Goal: Find contact information: Find contact information

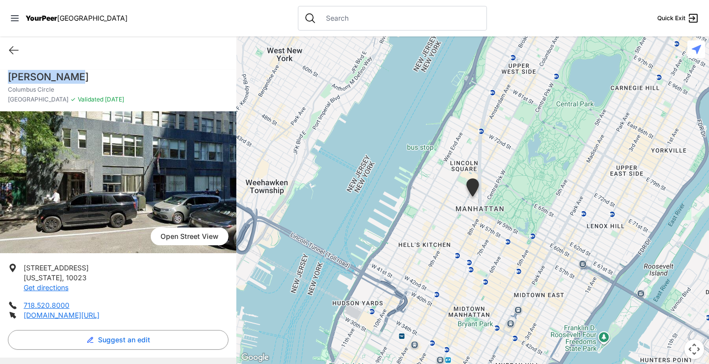
drag, startPoint x: 9, startPoint y: 75, endPoint x: 75, endPoint y: 74, distance: 66.0
click at [75, 74] on h1 "[PERSON_NAME]" at bounding box center [118, 77] width 221 height 14
copy h1 "[PERSON_NAME]"
drag, startPoint x: 23, startPoint y: 263, endPoint x: 110, endPoint y: 312, distance: 99.8
click at [110, 312] on ul "[STREET_ADDRESS][US_STATE] Get directions 718.520.8000 [DOMAIN_NAME][URL]" at bounding box center [118, 291] width 221 height 57
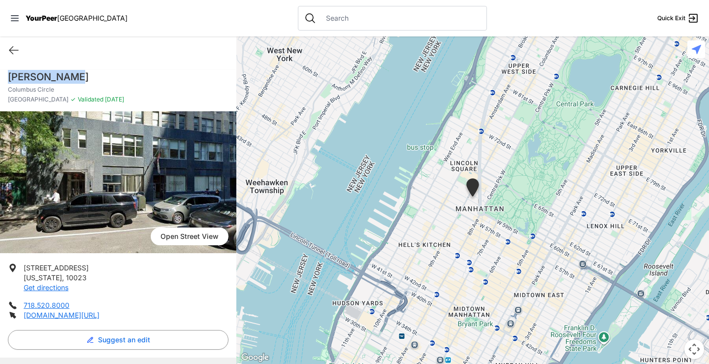
copy ul "[STREET_ADDRESS][US_STATE] Get directions 718.520.8000 [DOMAIN_NAME][URL]"
click at [74, 317] on link "[DOMAIN_NAME][URL]" at bounding box center [62, 315] width 76 height 8
click at [89, 280] on p "[STREET_ADDRESS][US_STATE] Get directions" at bounding box center [56, 278] width 65 height 30
drag, startPoint x: 25, startPoint y: 266, endPoint x: 114, endPoint y: 313, distance: 100.6
click at [114, 313] on ul "[STREET_ADDRESS][US_STATE] Get directions 718.520.8000 [DOMAIN_NAME][URL]" at bounding box center [118, 291] width 221 height 57
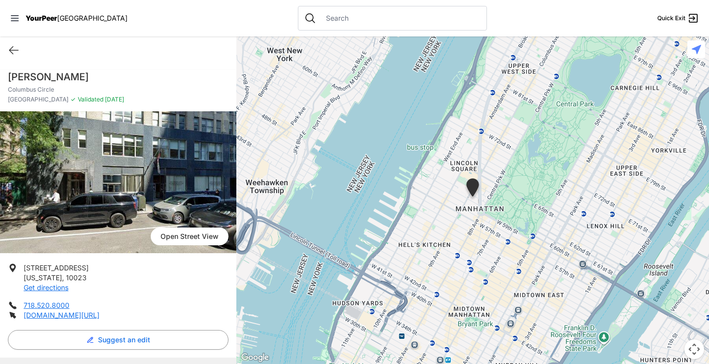
copy ul "[STREET_ADDRESS][US_STATE] Get directions 718.520.8000 [DOMAIN_NAME][URL]"
